Goal: Task Accomplishment & Management: Manage account settings

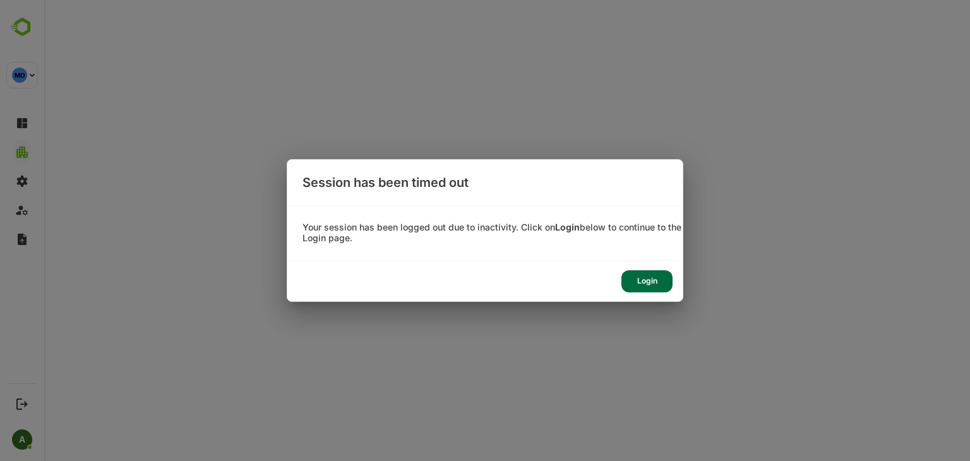
click at [647, 284] on div "Login" at bounding box center [646, 281] width 51 height 22
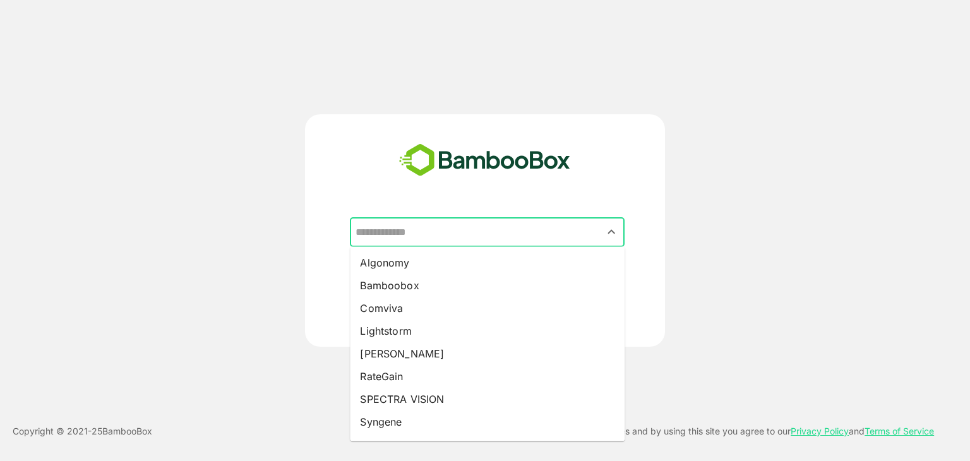
click at [429, 231] on input "text" at bounding box center [487, 232] width 270 height 24
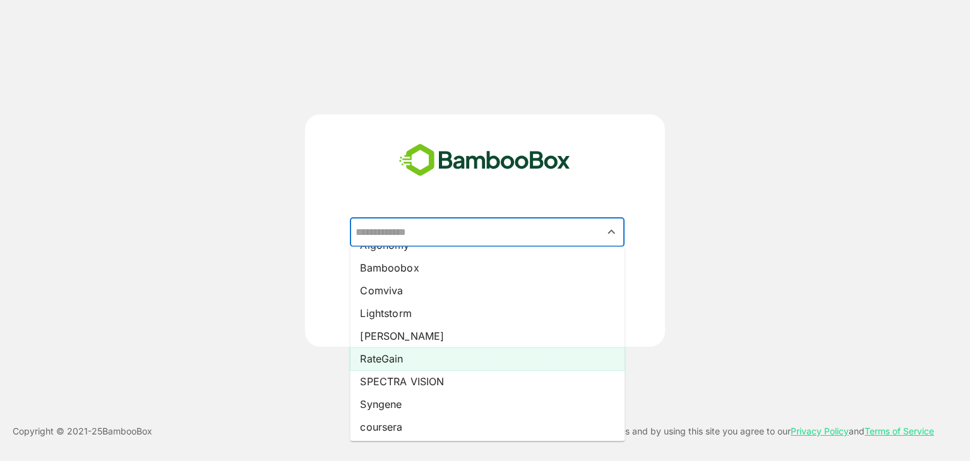
scroll to position [20, 0]
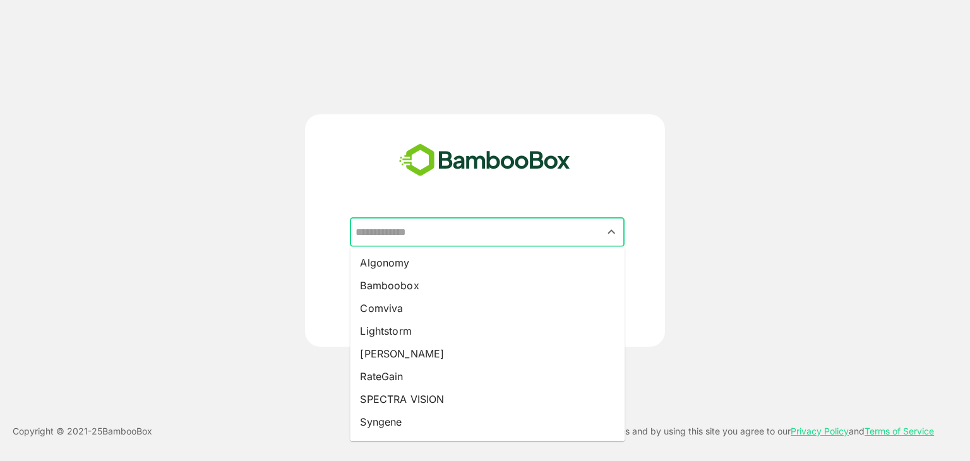
click at [430, 231] on input "text" at bounding box center [487, 232] width 270 height 24
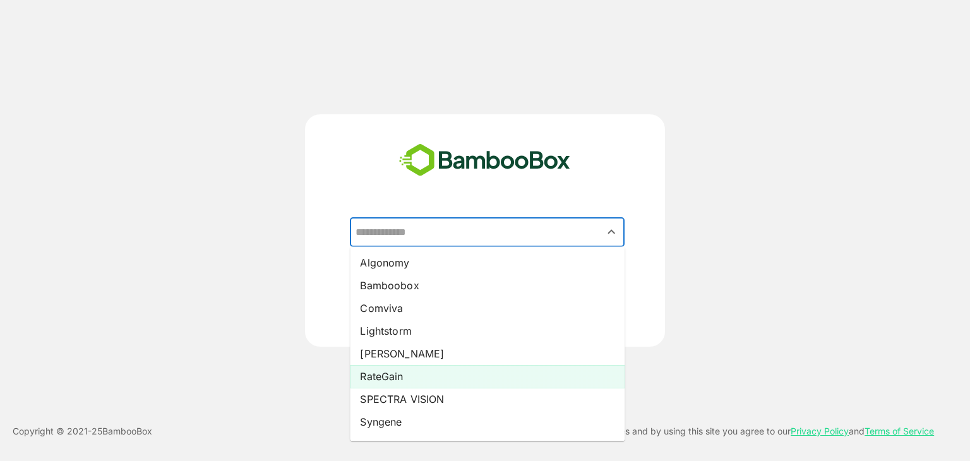
scroll to position [20, 0]
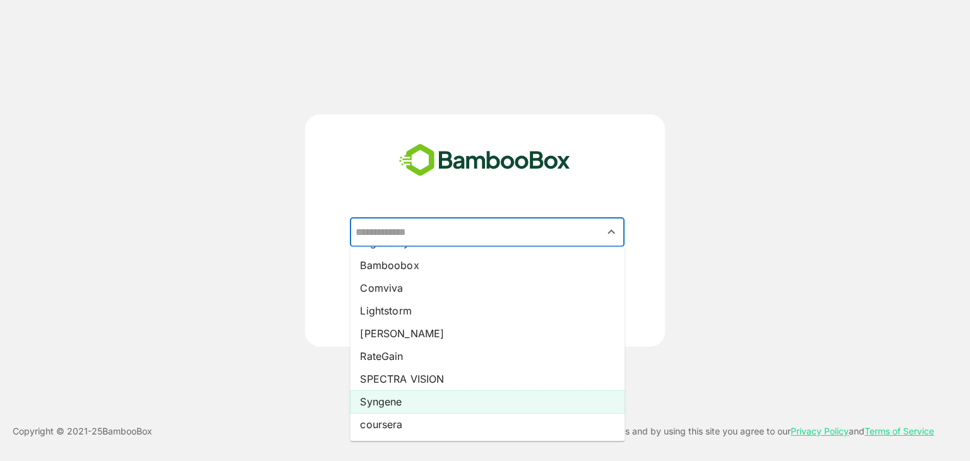
click at [397, 396] on li "Syngene" at bounding box center [487, 401] width 275 height 23
type input "*******"
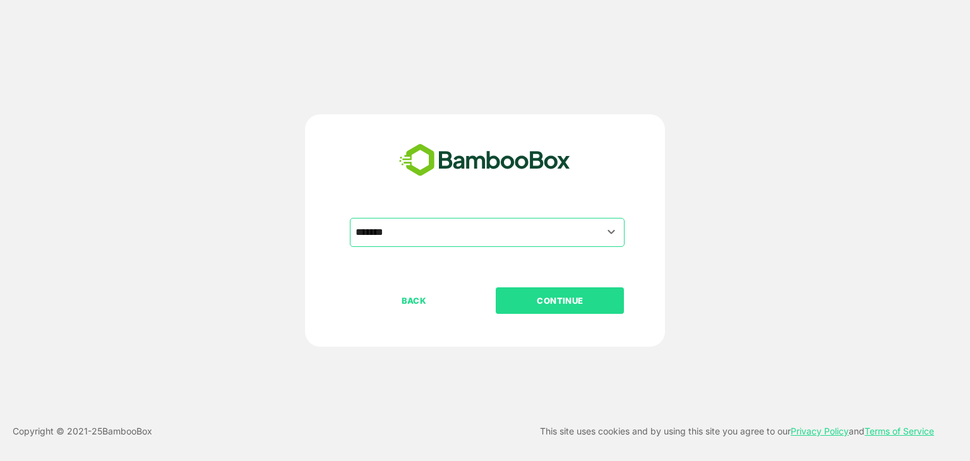
click at [586, 301] on p "CONTINUE" at bounding box center [560, 301] width 126 height 14
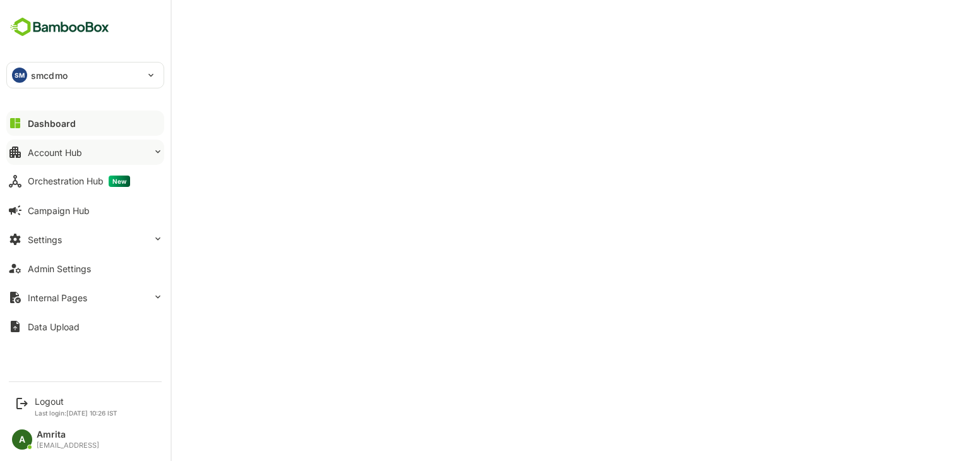
click at [39, 152] on div "Account Hub" at bounding box center [55, 152] width 54 height 11
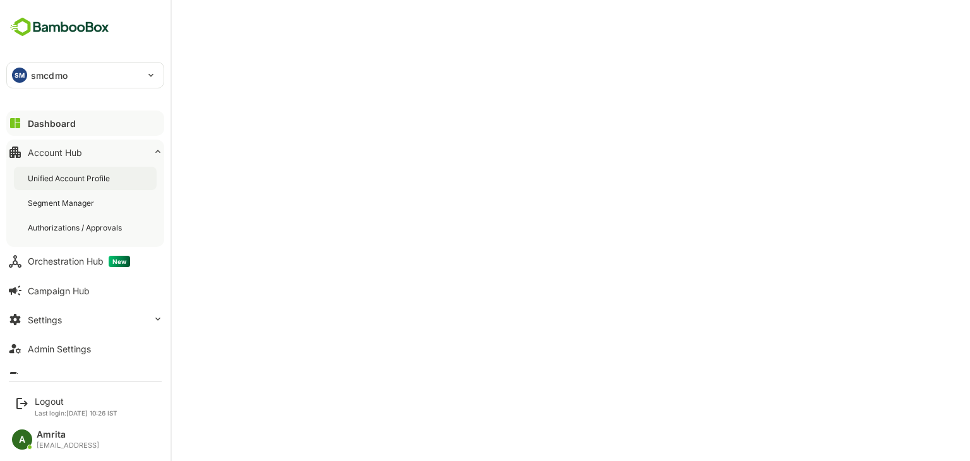
click at [54, 181] on div "Unified Account Profile" at bounding box center [70, 178] width 85 height 11
click at [53, 185] on div "Unified Account Profile" at bounding box center [85, 178] width 143 height 23
click at [50, 398] on div "Logout" at bounding box center [76, 401] width 83 height 11
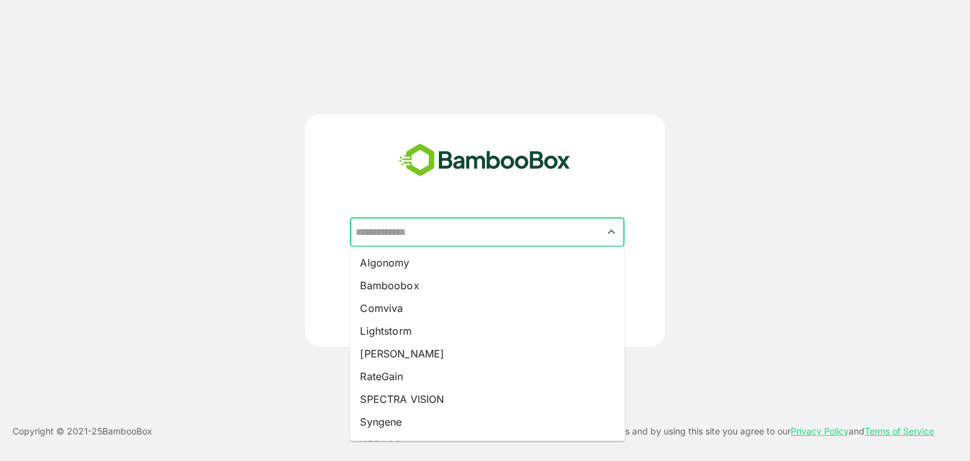
click at [427, 227] on input "text" at bounding box center [487, 232] width 270 height 24
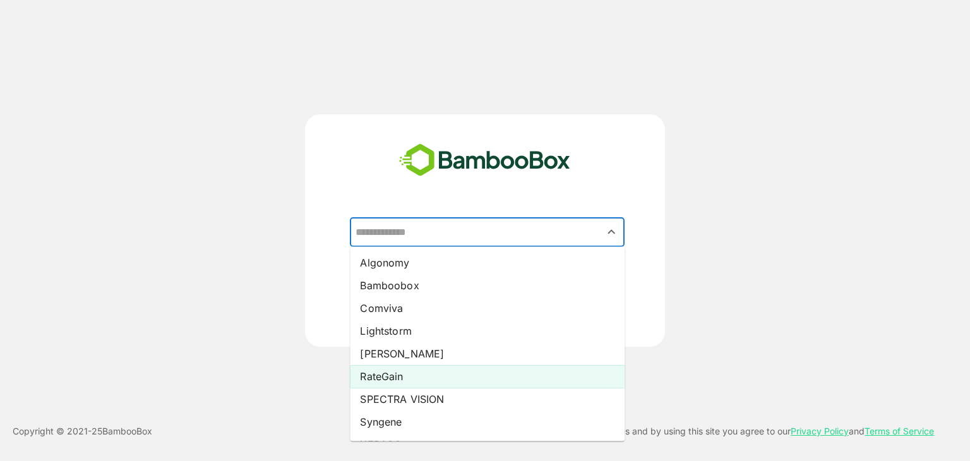
scroll to position [43, 0]
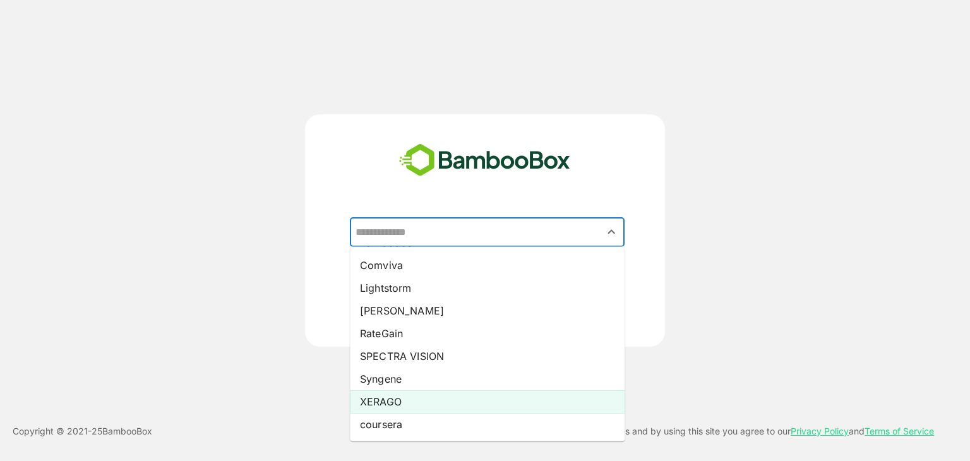
click at [401, 407] on li "XERAGO" at bounding box center [487, 401] width 275 height 23
type input "******"
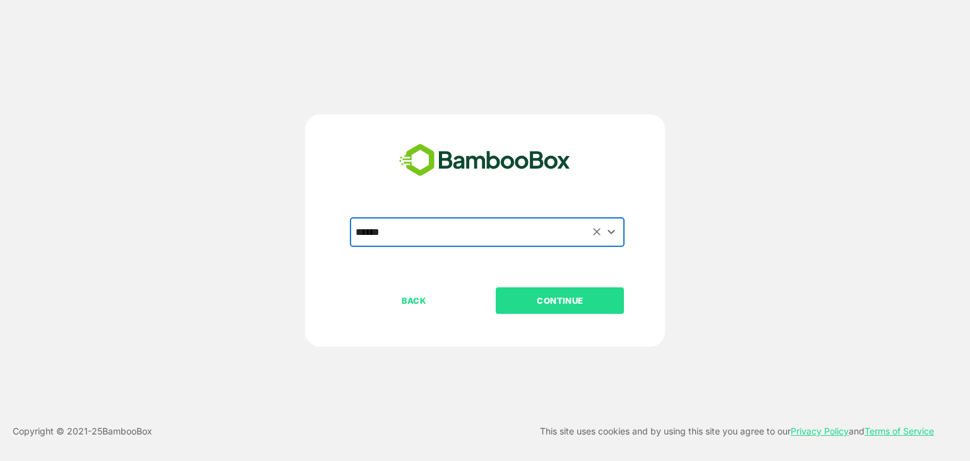
click at [566, 297] on p "CONTINUE" at bounding box center [560, 301] width 126 height 14
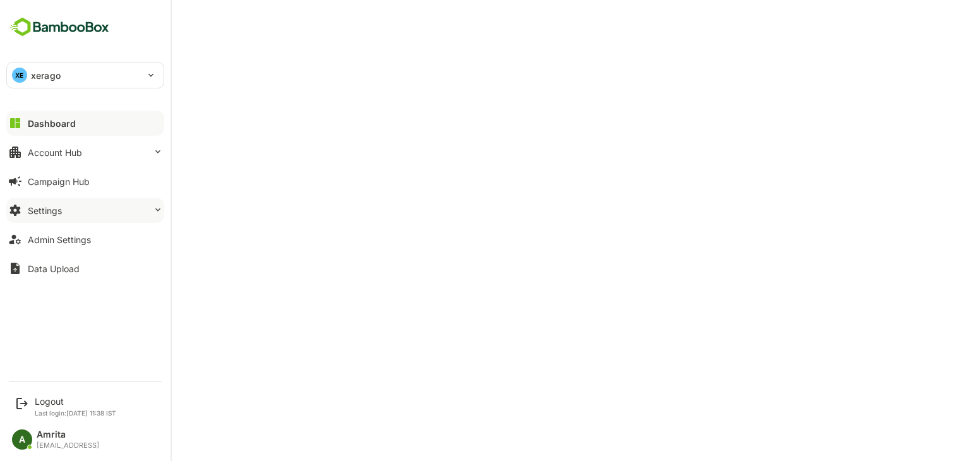
click at [70, 212] on button "Settings" at bounding box center [85, 210] width 158 height 25
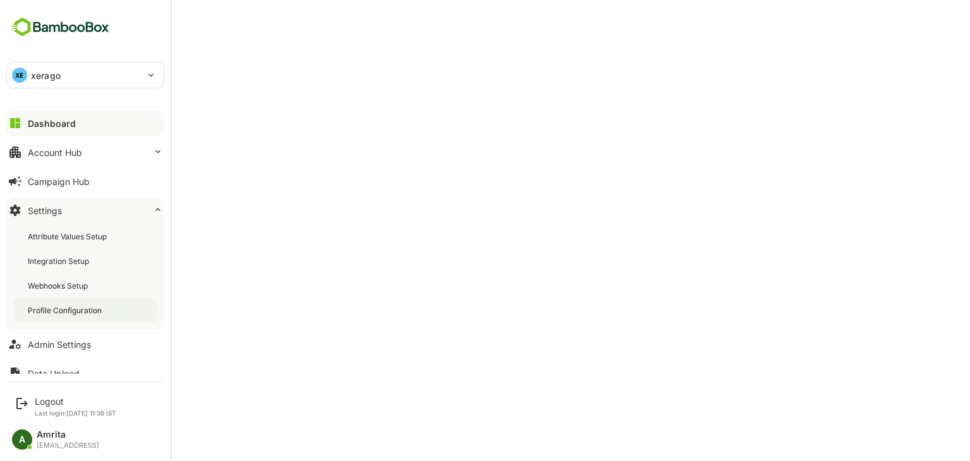
click at [64, 312] on div "Profile Configuration" at bounding box center [66, 310] width 76 height 11
click at [64, 261] on div "Integration Setup" at bounding box center [60, 261] width 64 height 11
click at [68, 345] on div "Admin Settings" at bounding box center [59, 344] width 63 height 11
